Goal: Transaction & Acquisition: Purchase product/service

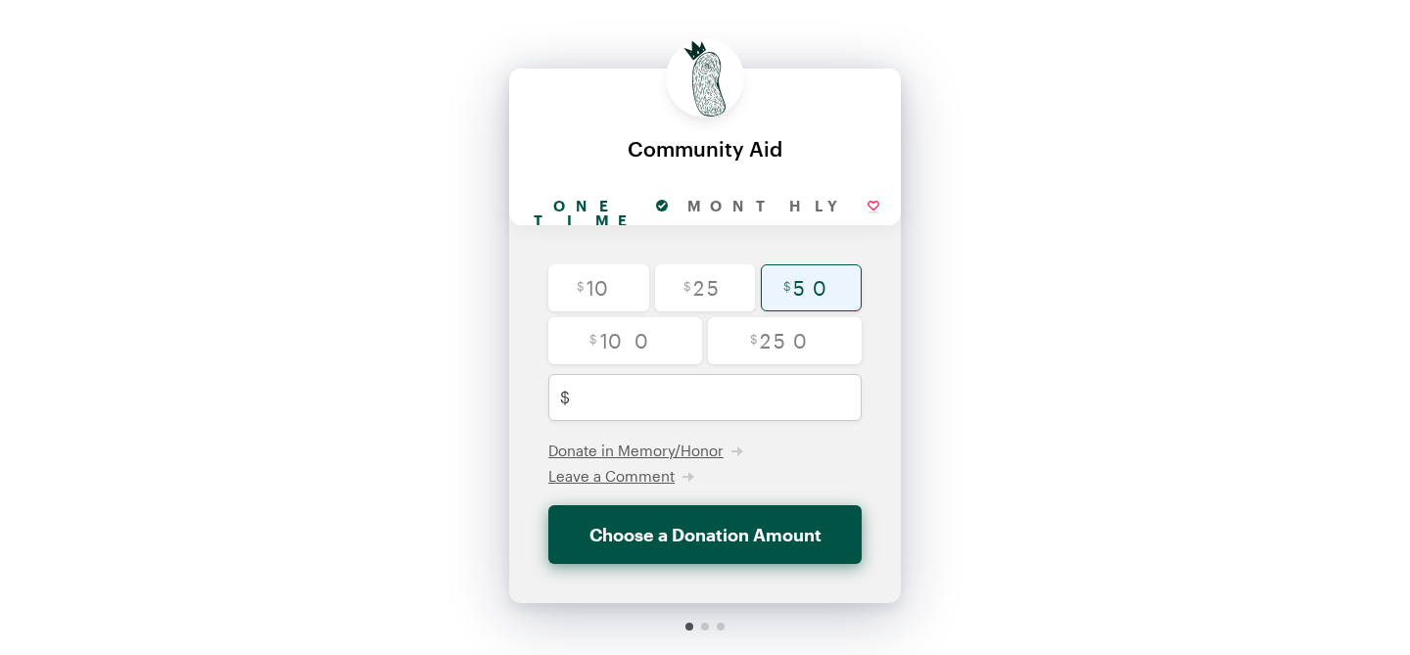
click at [801, 280] on input "radio" at bounding box center [811, 287] width 101 height 47
radio input "true"
type input "50"
checkbox input "false"
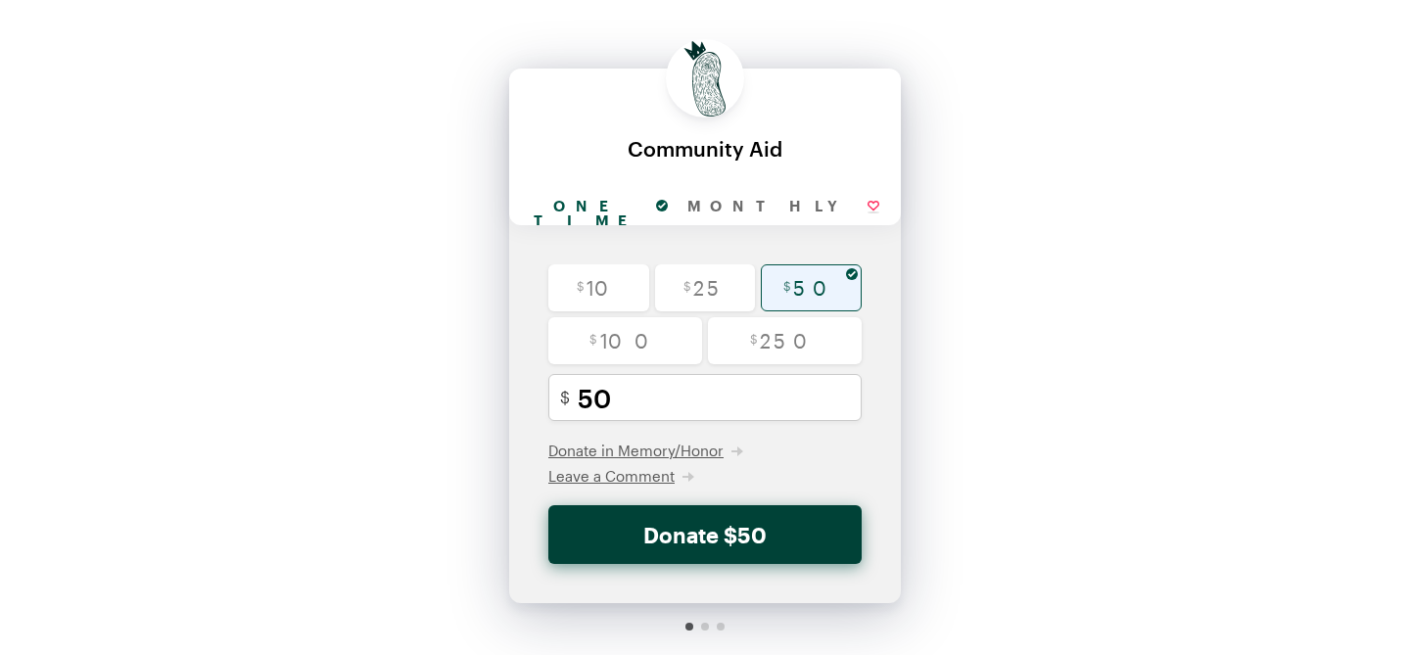
click at [760, 543] on button "Donate $50" at bounding box center [704, 534] width 313 height 59
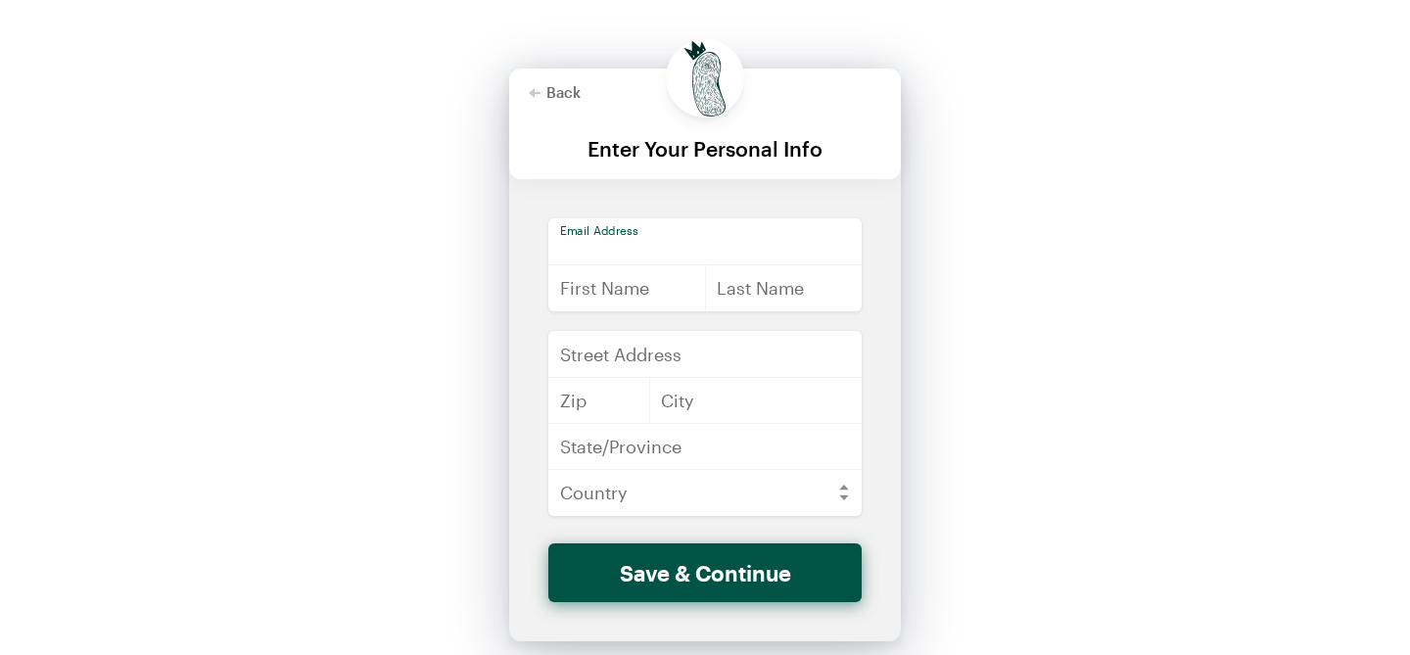
click at [571, 239] on input "email" at bounding box center [704, 241] width 313 height 47
type input "[PERSON_NAME][EMAIL_ADDRESS][PERSON_NAME][DOMAIN_NAME]"
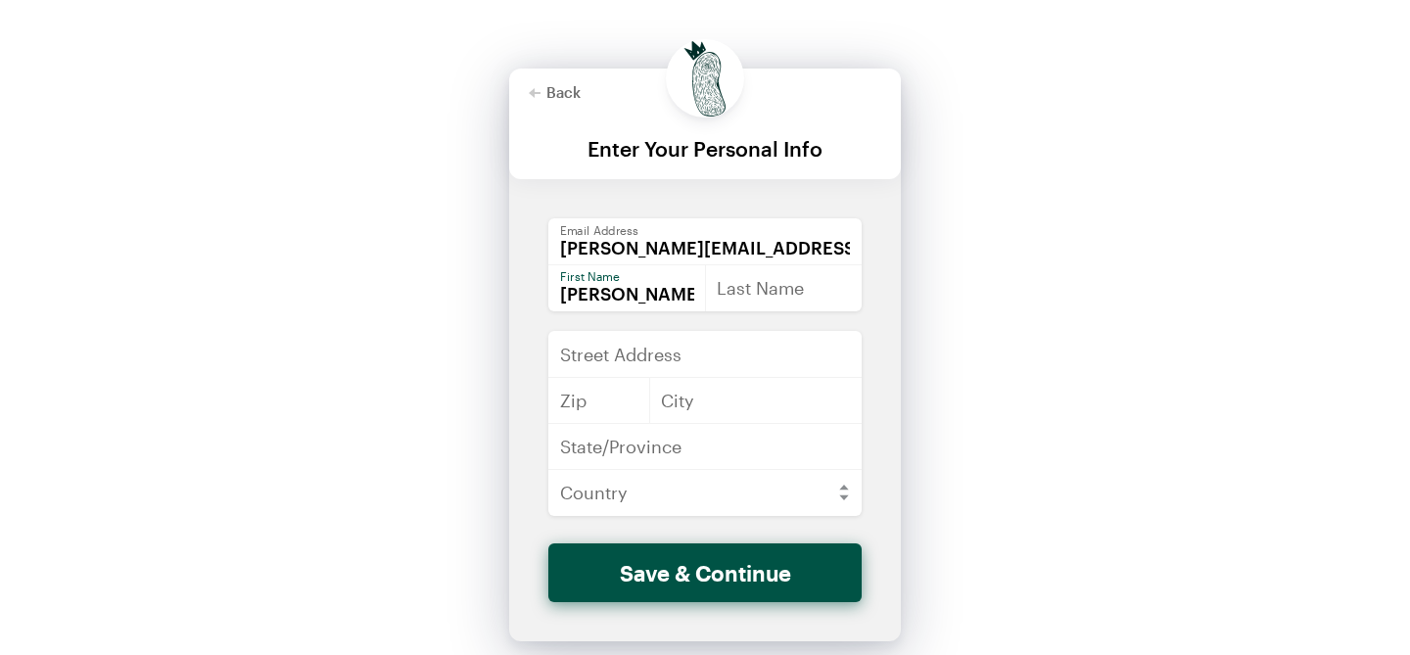
type input "[PERSON_NAME]"
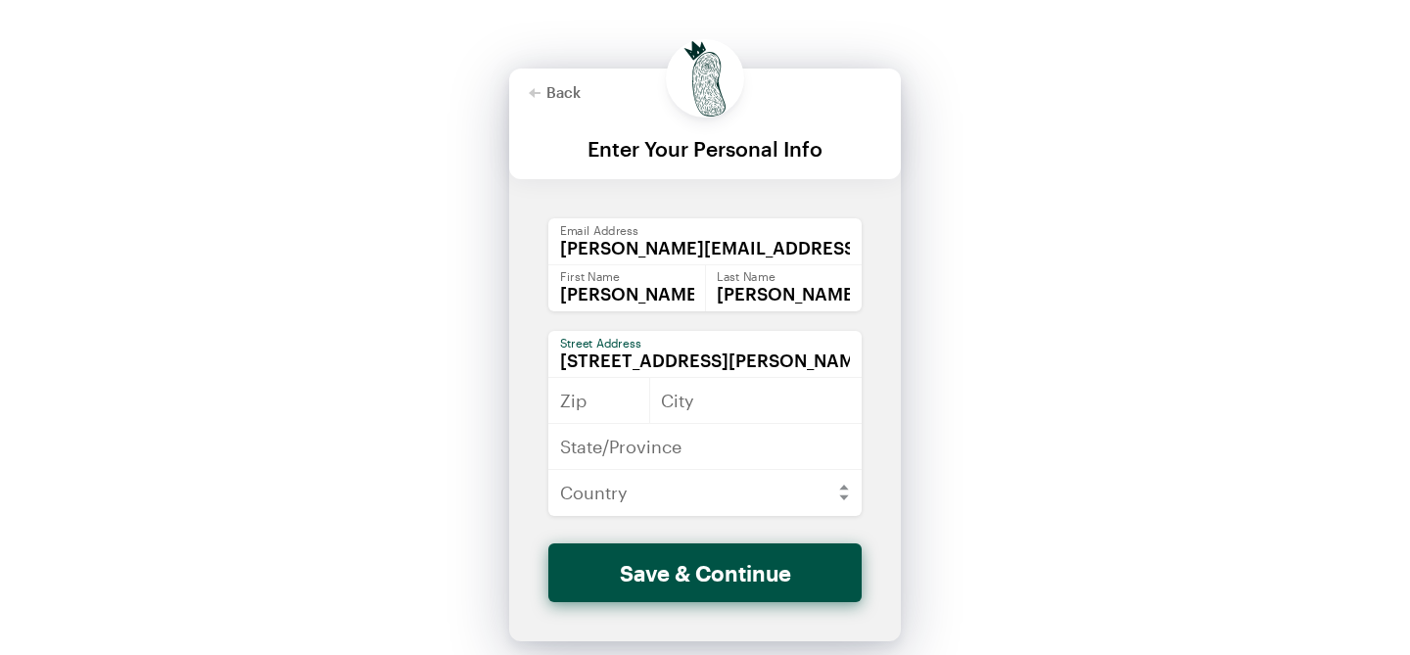
type input "[STREET_ADDRESS][PERSON_NAME]"
type input "70448"
type input "[GEOGRAPHIC_DATA]"
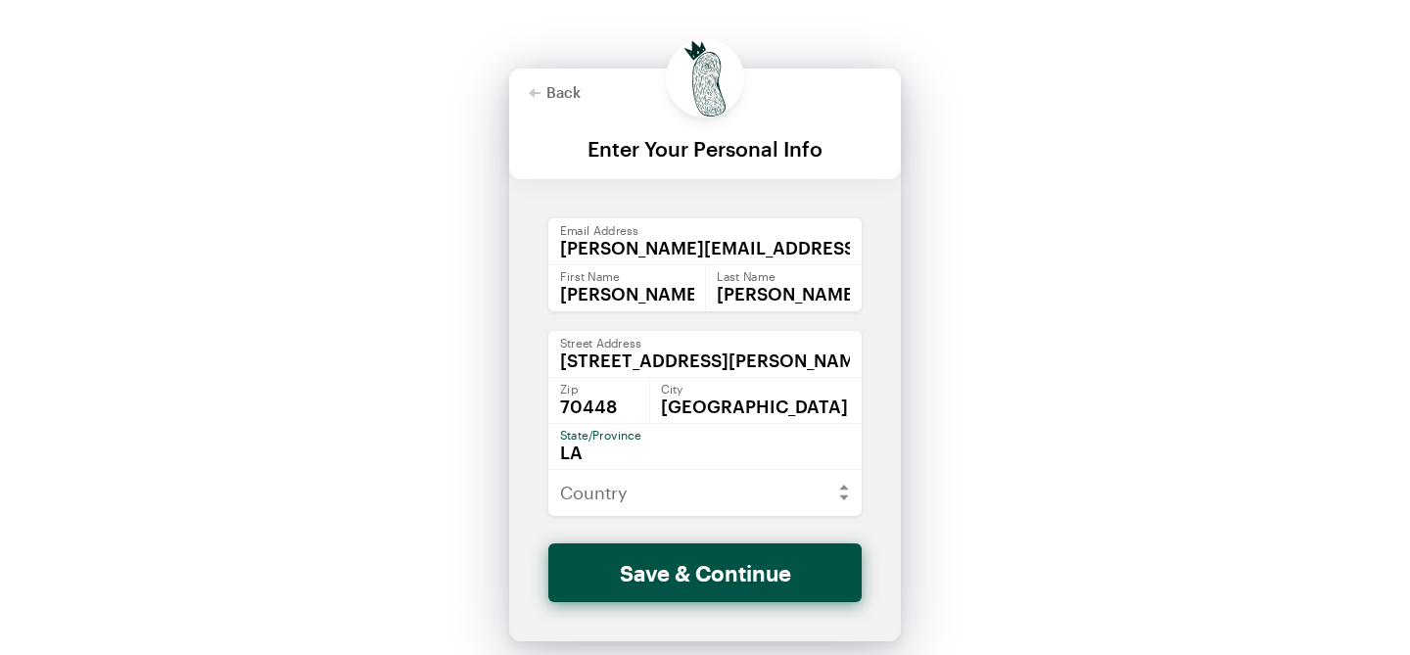
type input "LA"
click at [845, 497] on select "[GEOGRAPHIC_DATA] [GEOGRAPHIC_DATA] [GEOGRAPHIC_DATA] [GEOGRAPHIC_DATA] [US_STA…" at bounding box center [704, 492] width 313 height 47
select select "US"
click at [548, 469] on select "[GEOGRAPHIC_DATA] [GEOGRAPHIC_DATA] [GEOGRAPHIC_DATA] [GEOGRAPHIC_DATA] [US_STA…" at bounding box center [704, 492] width 313 height 47
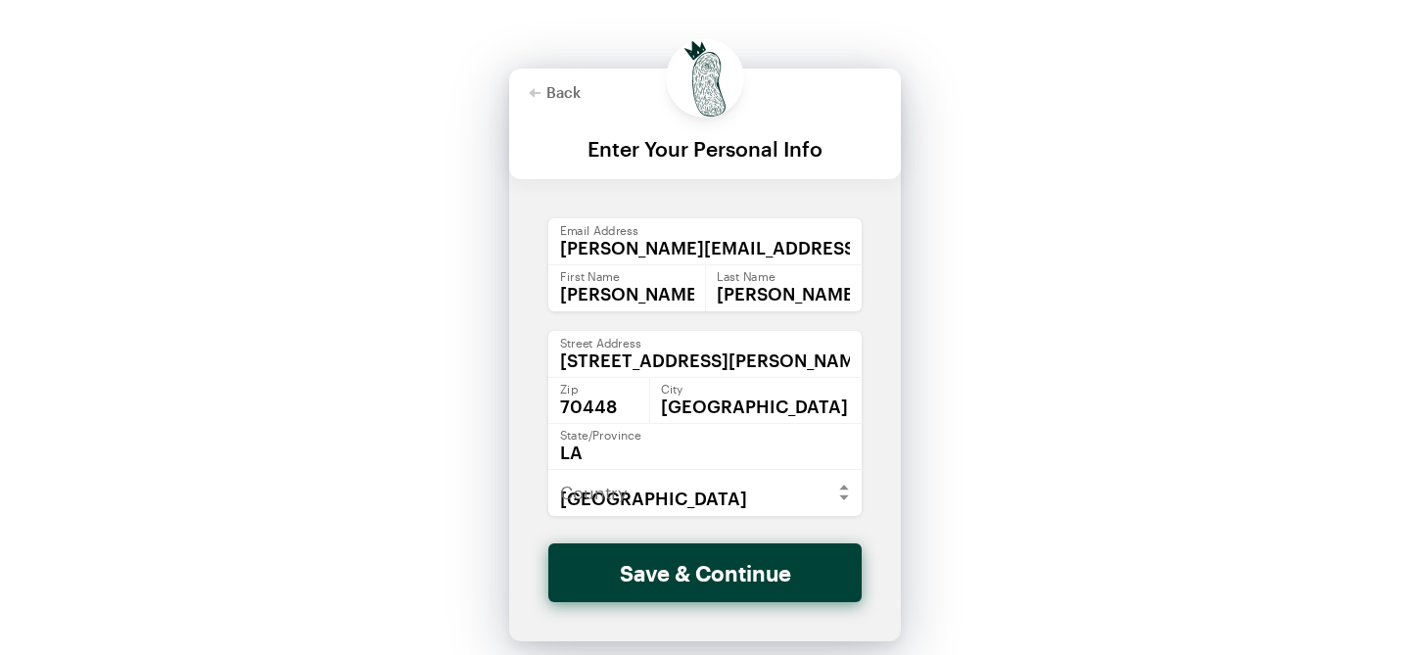
click at [690, 570] on button "Save & Continue" at bounding box center [704, 573] width 313 height 59
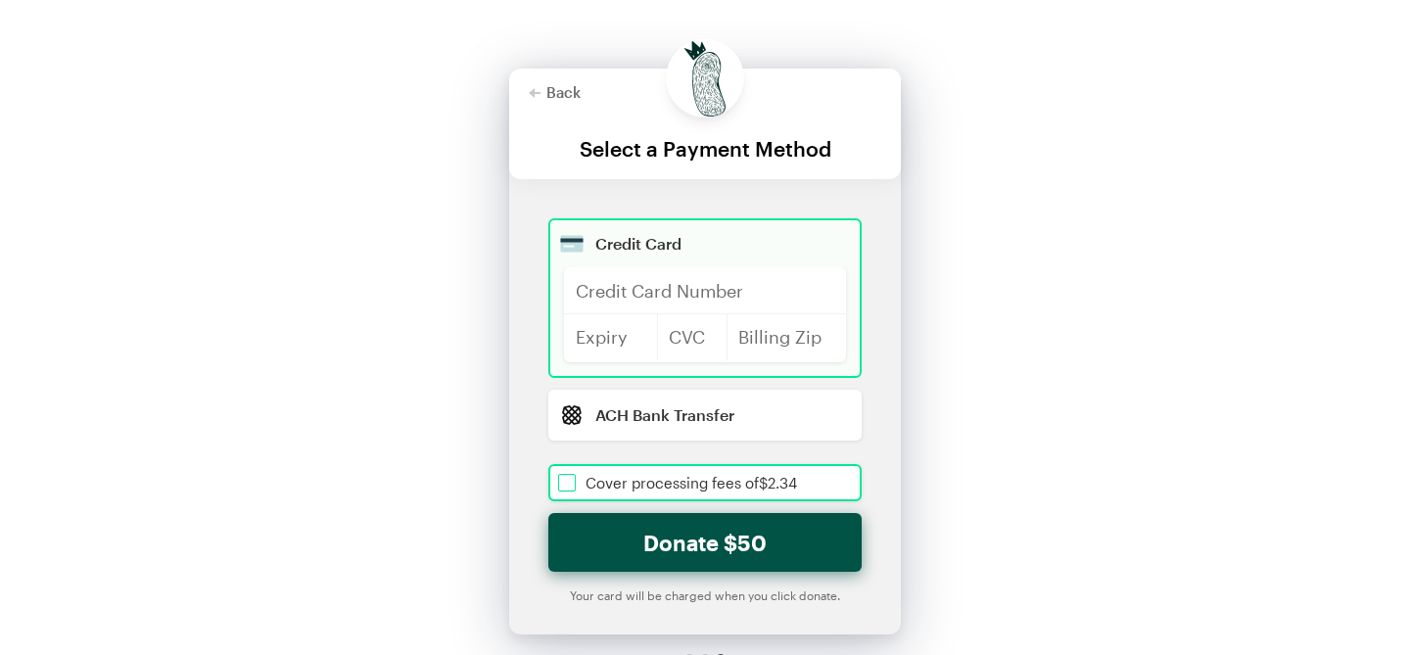
click at [565, 478] on input "checkbox" at bounding box center [704, 482] width 313 height 37
click at [601, 276] on div at bounding box center [705, 290] width 282 height 47
click at [567, 327] on div at bounding box center [611, 336] width 94 height 47
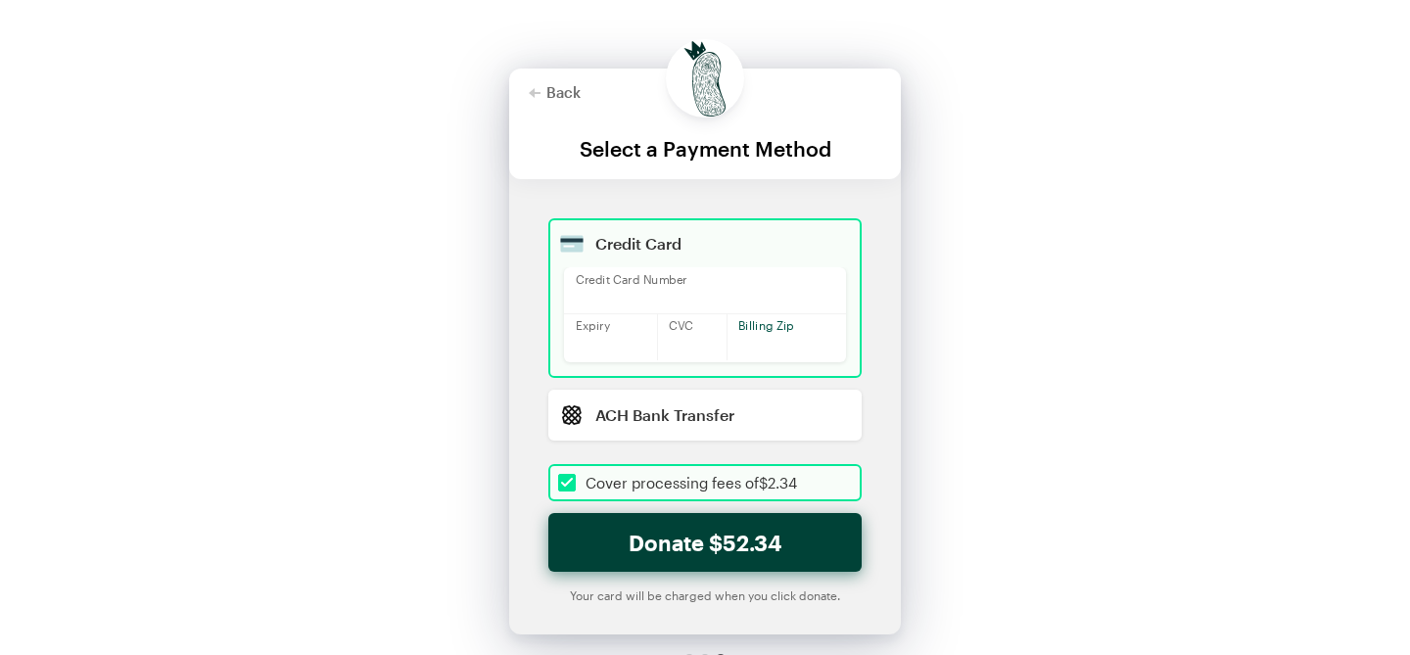
click at [732, 548] on button "Donate $52.34" at bounding box center [704, 542] width 313 height 59
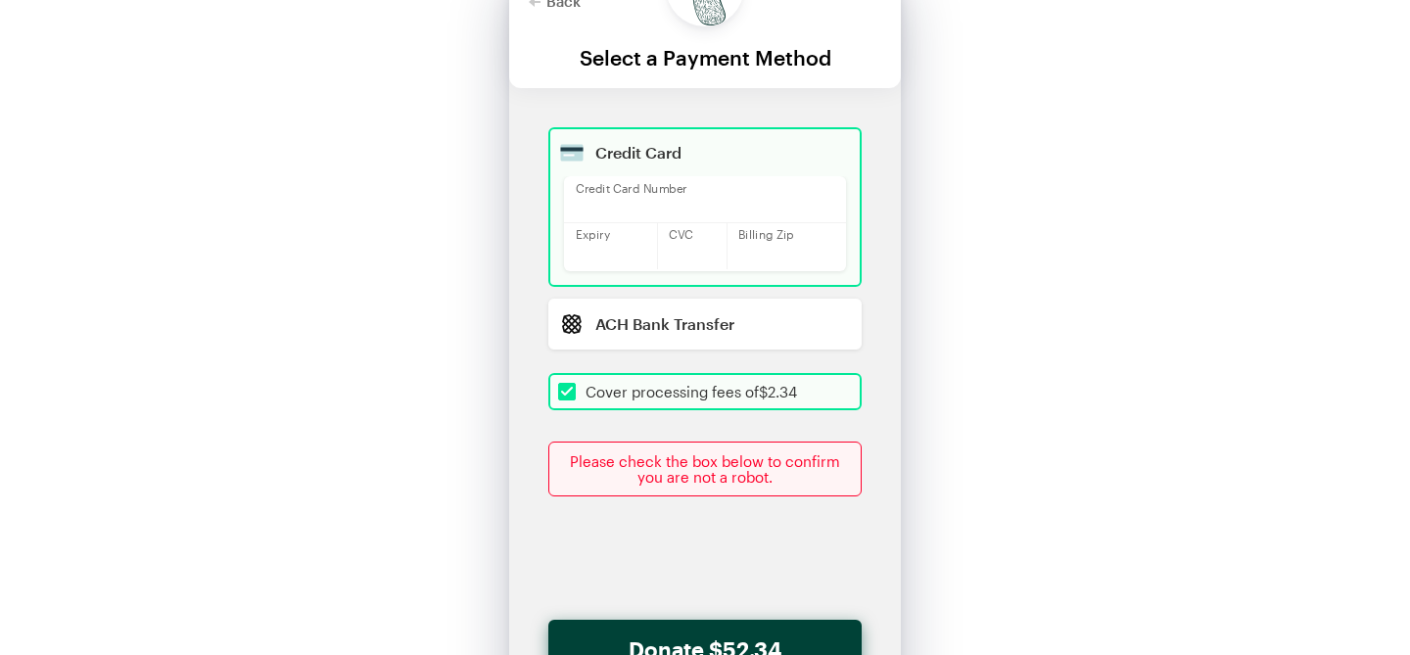
scroll to position [101, 0]
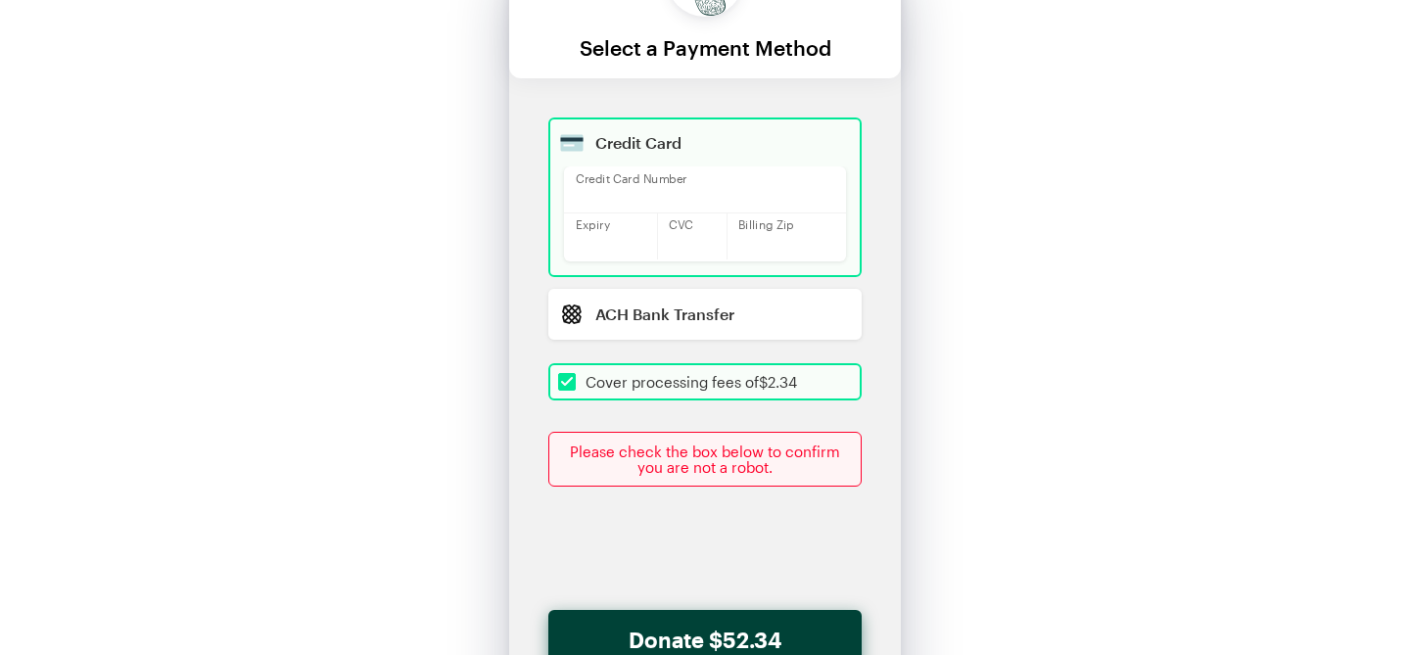
click at [658, 637] on button "Donate $52.34" at bounding box center [704, 639] width 313 height 59
checkbox input "true"
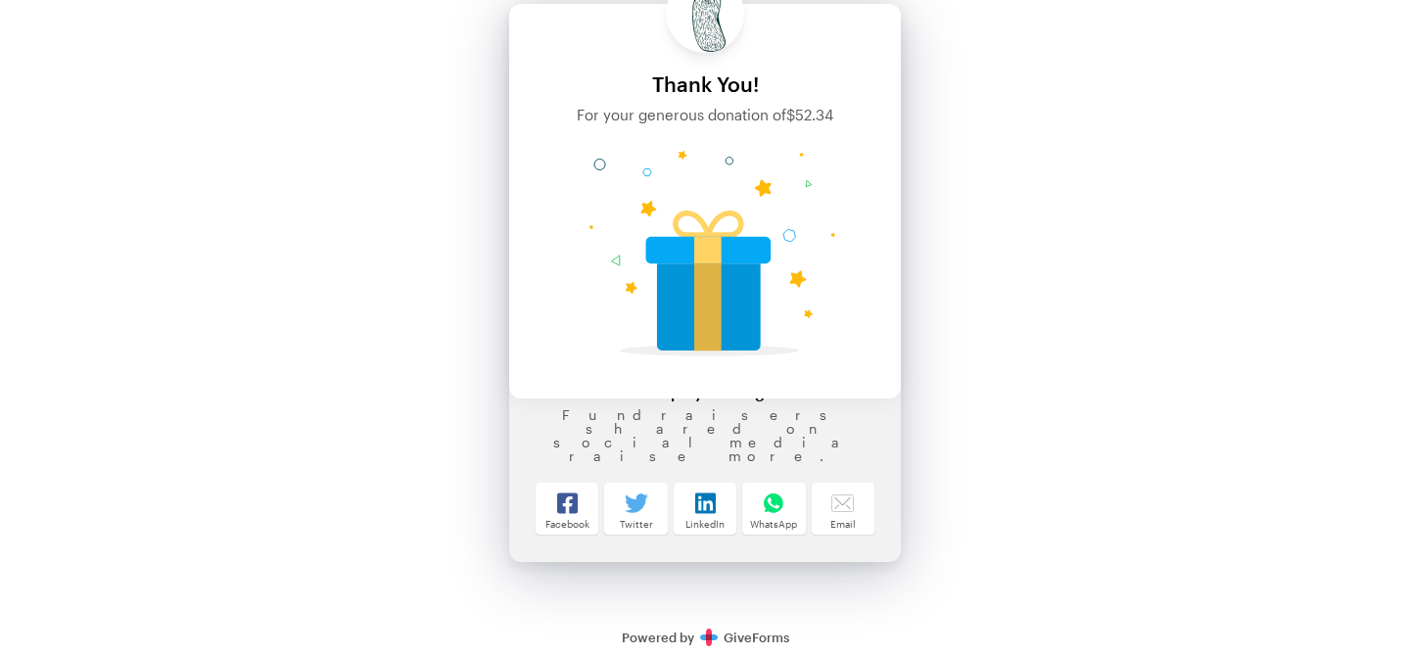
scroll to position [75, 0]
